Goal: Transaction & Acquisition: Purchase product/service

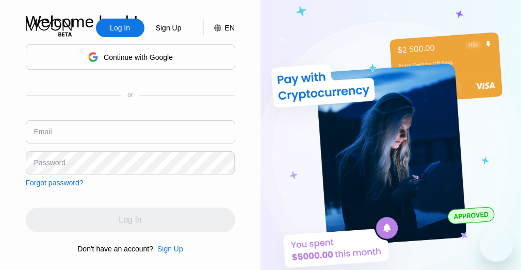
type input "[EMAIL_ADDRESS][DOMAIN_NAME]"
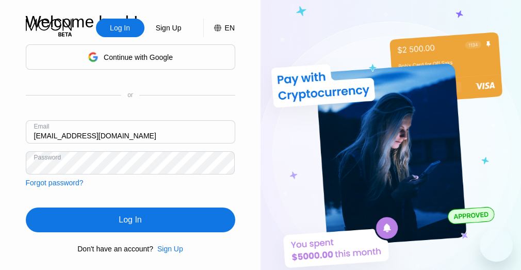
click at [134, 224] on div "Log In" at bounding box center [131, 220] width 210 height 25
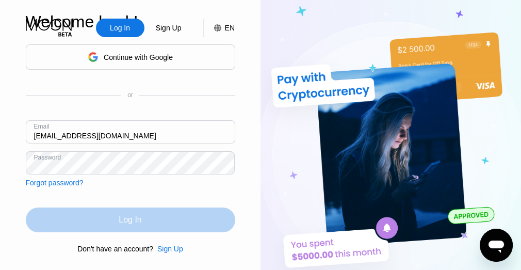
click at [134, 224] on div "Log In" at bounding box center [130, 220] width 23 height 10
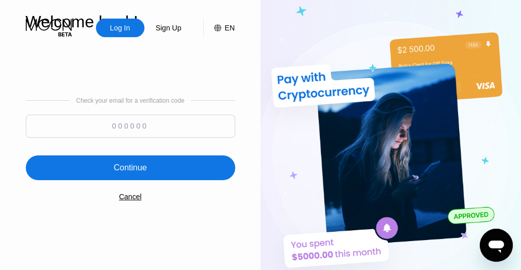
click at [140, 127] on input at bounding box center [131, 126] width 210 height 23
paste input "482481"
type input "482481"
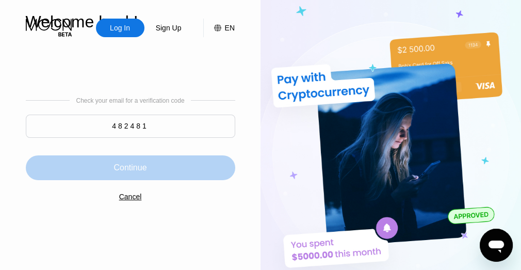
click at [108, 180] on div "Continue" at bounding box center [131, 167] width 210 height 25
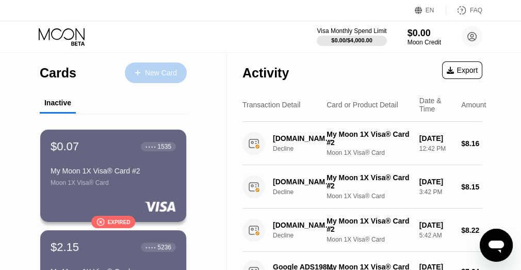
click at [151, 77] on div "New Card" at bounding box center [161, 73] width 32 height 9
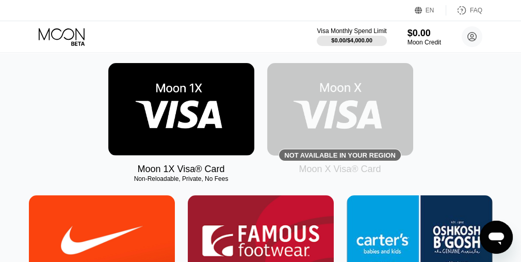
scroll to position [161, 0]
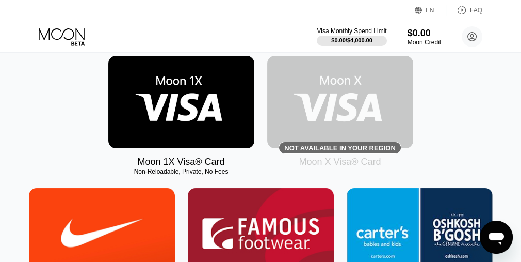
click at [169, 98] on img at bounding box center [181, 102] width 146 height 92
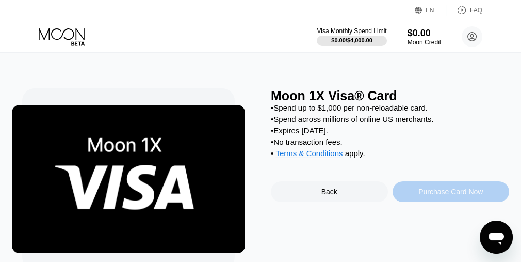
click at [445, 196] on div "Purchase Card Now" at bounding box center [451, 191] width 65 height 8
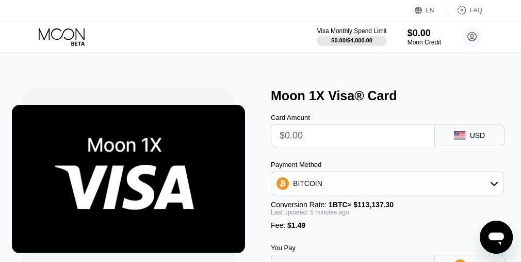
click at [410, 192] on div "BITCOIN" at bounding box center [388, 183] width 232 height 21
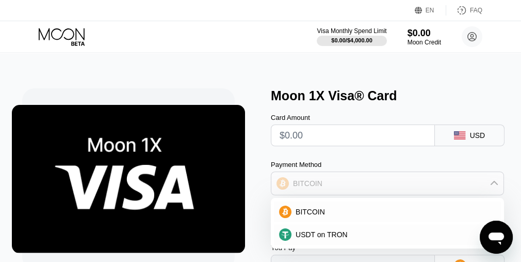
click at [410, 192] on div "BITCOIN" at bounding box center [388, 183] width 232 height 21
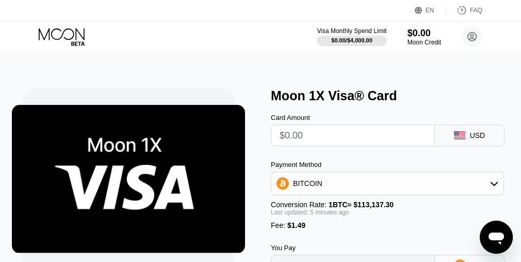
click at [283, 137] on input "text" at bounding box center [353, 135] width 147 height 21
type input "$1"
type input "0.00002204"
type input "$15"
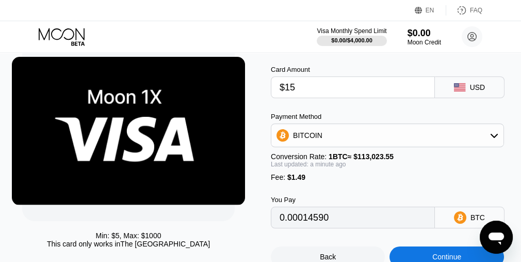
scroll to position [50, 0]
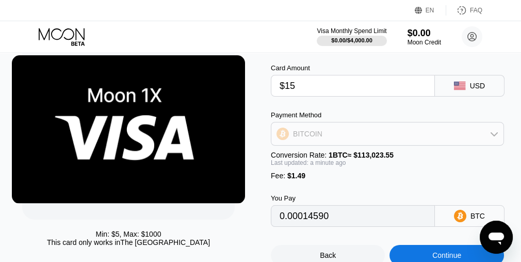
click at [440, 138] on div "BITCOIN" at bounding box center [388, 133] width 232 height 21
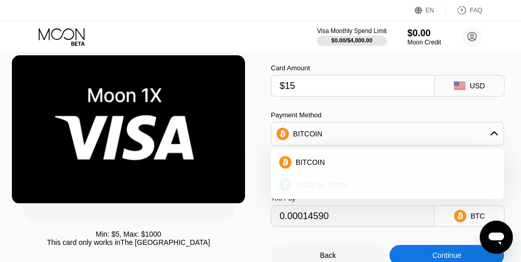
click at [324, 187] on span "USDT on TRON" at bounding box center [322, 185] width 52 height 8
type input "16.66"
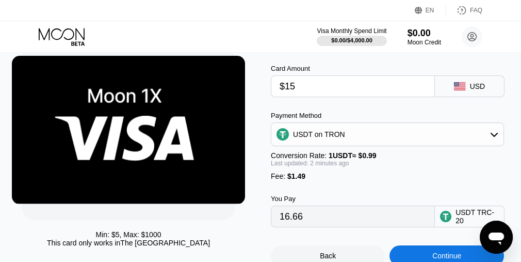
scroll to position [49, 0]
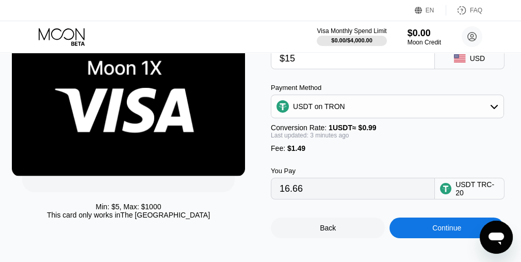
scroll to position [71, 0]
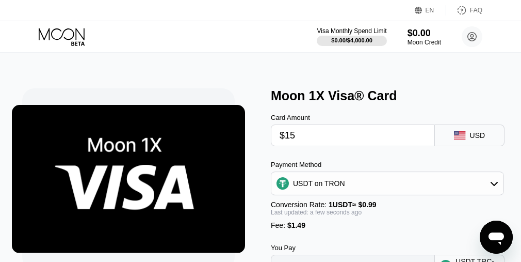
scroll to position [71, 0]
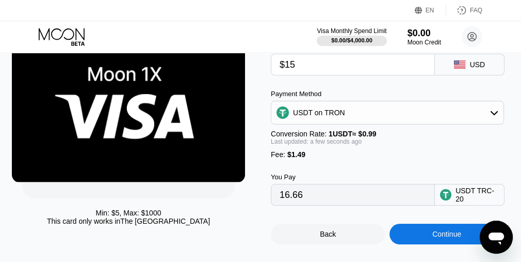
scroll to position [71, 0]
